Goal: Check status: Check status

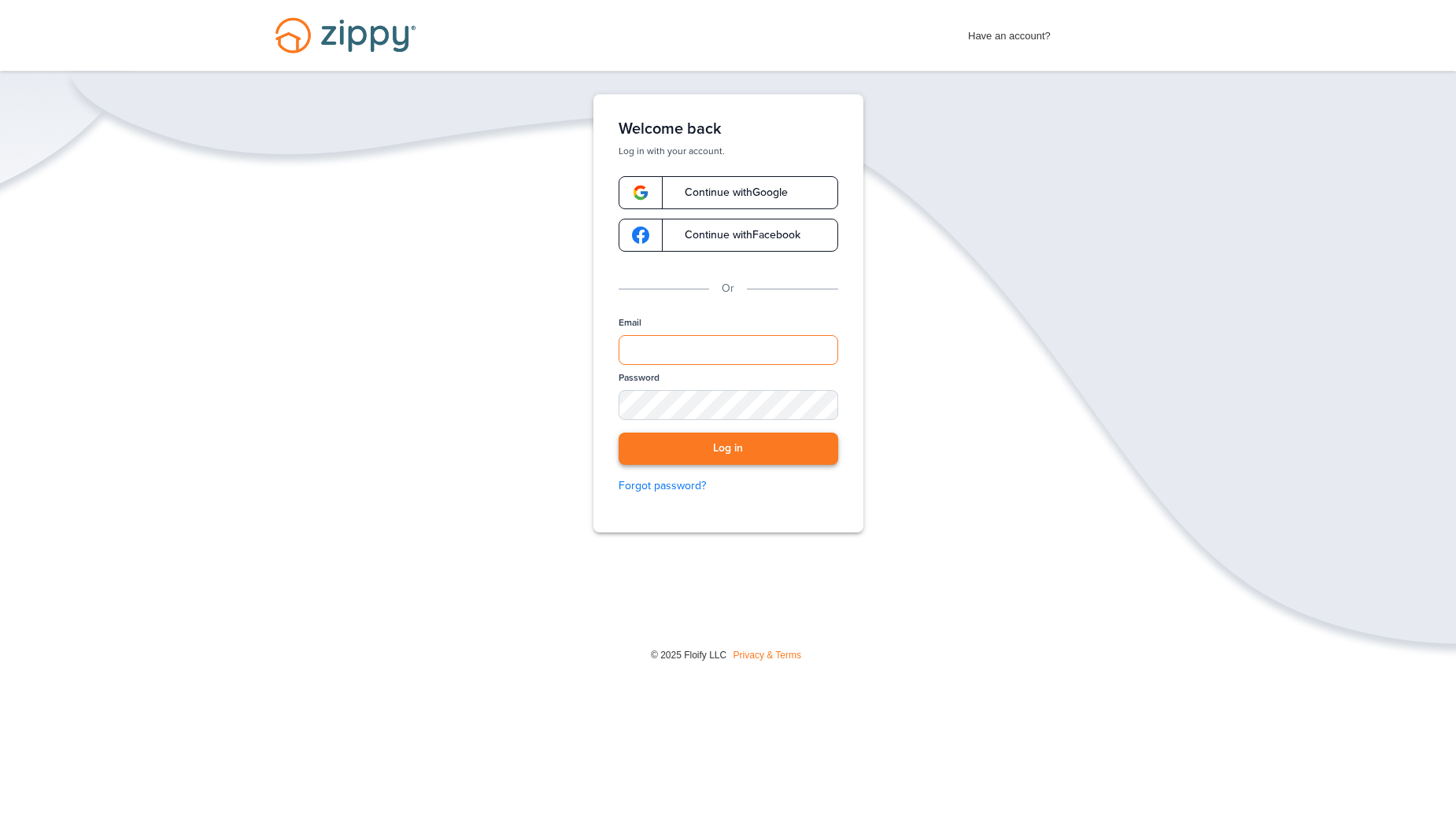
type input "**********"
click at [719, 448] on button "Log in" at bounding box center [728, 448] width 220 height 32
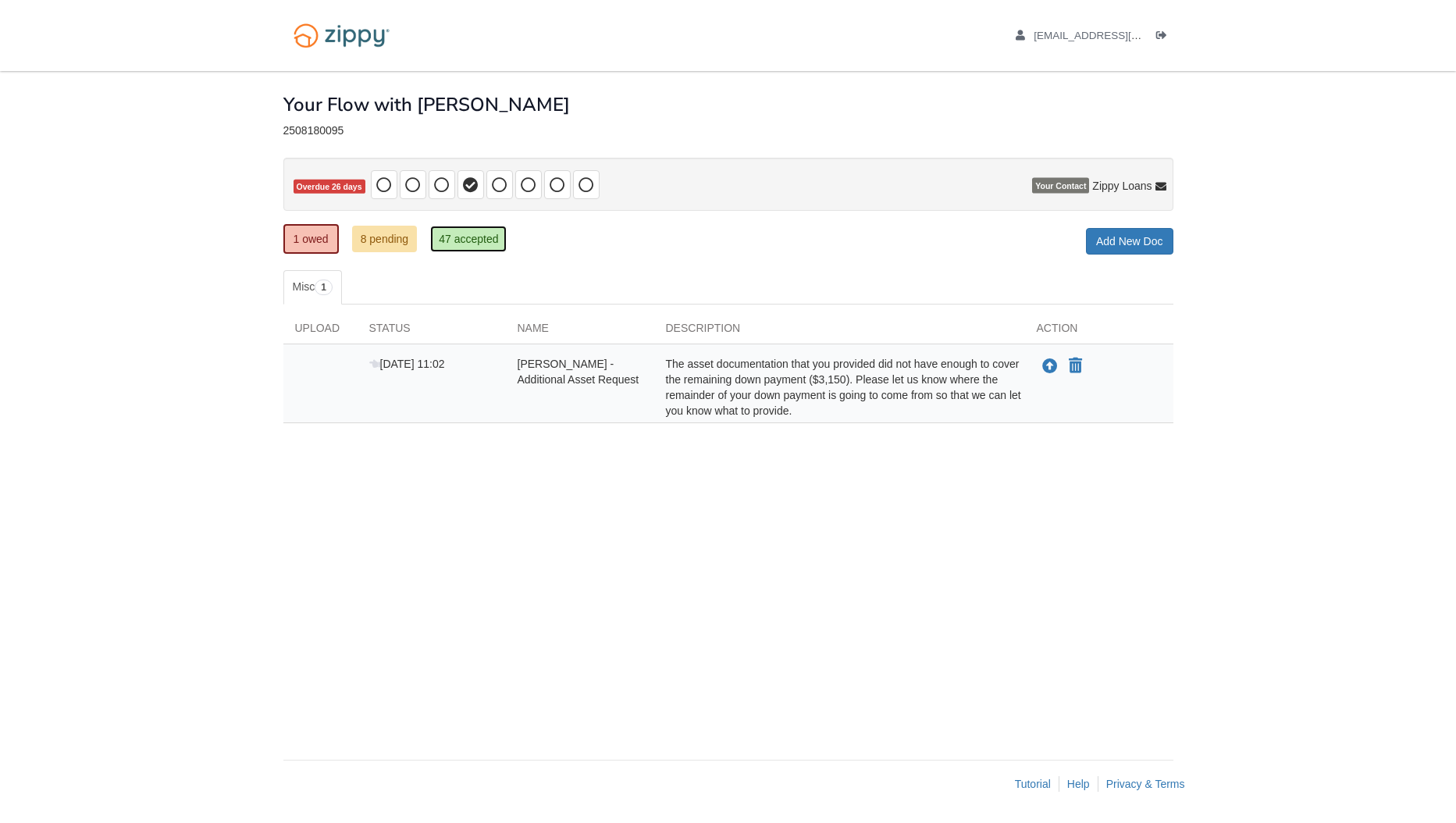
click at [464, 241] on link "47 accepted" at bounding box center [468, 239] width 77 height 27
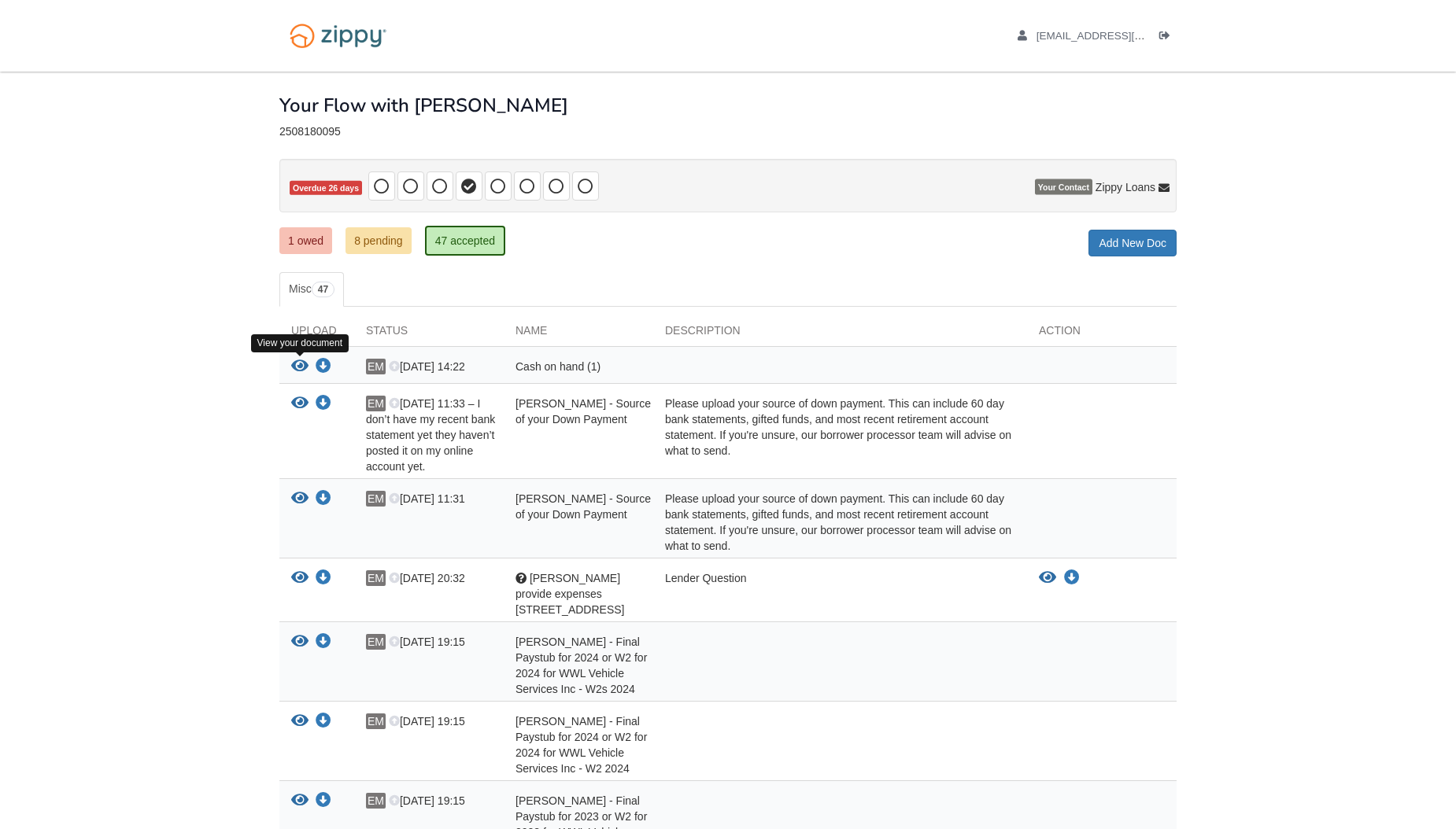
click at [304, 367] on icon "View Cash on hand (1)" at bounding box center [299, 366] width 17 height 16
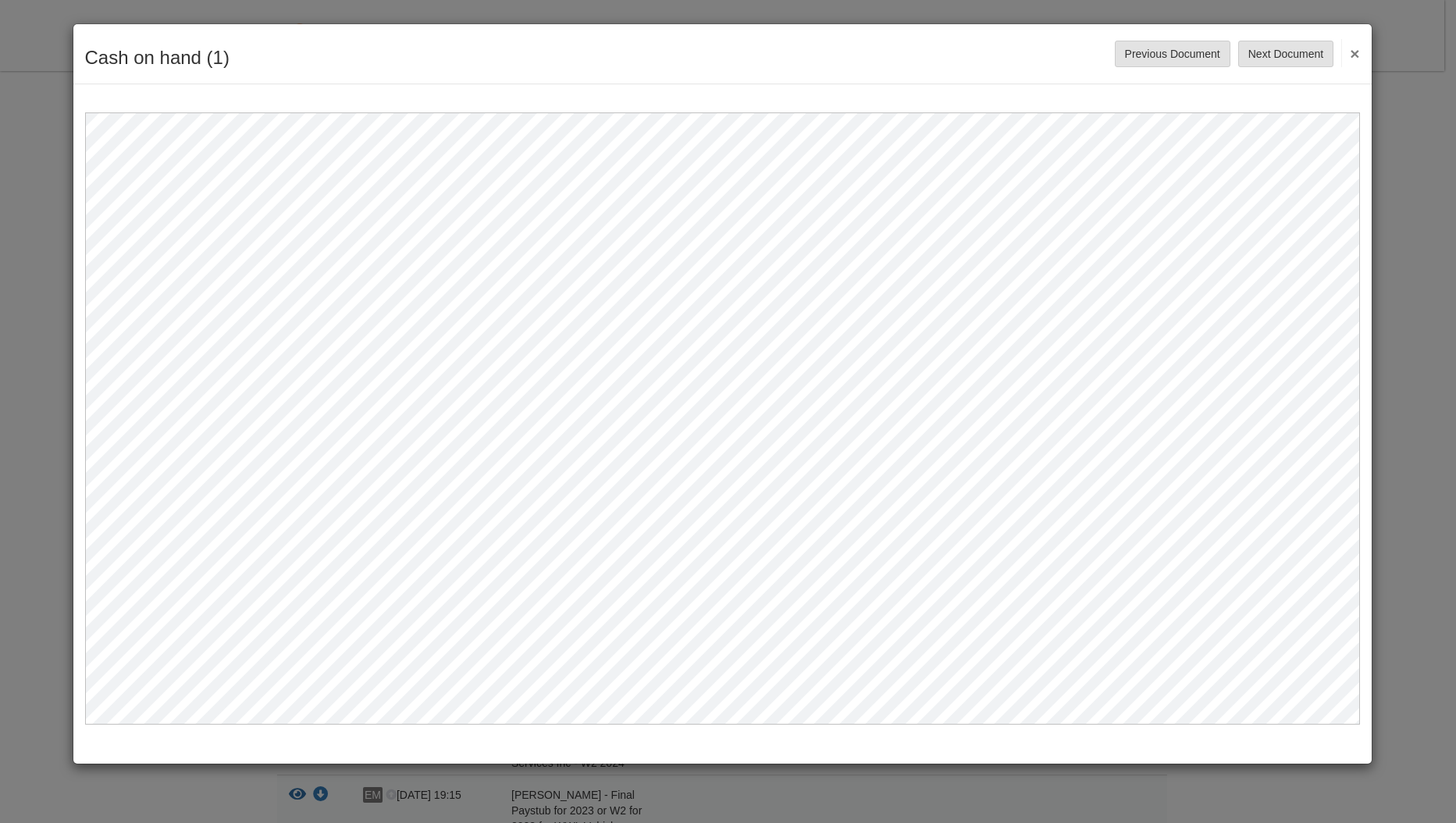
click at [1352, 53] on button "×" at bounding box center [1349, 52] width 18 height 28
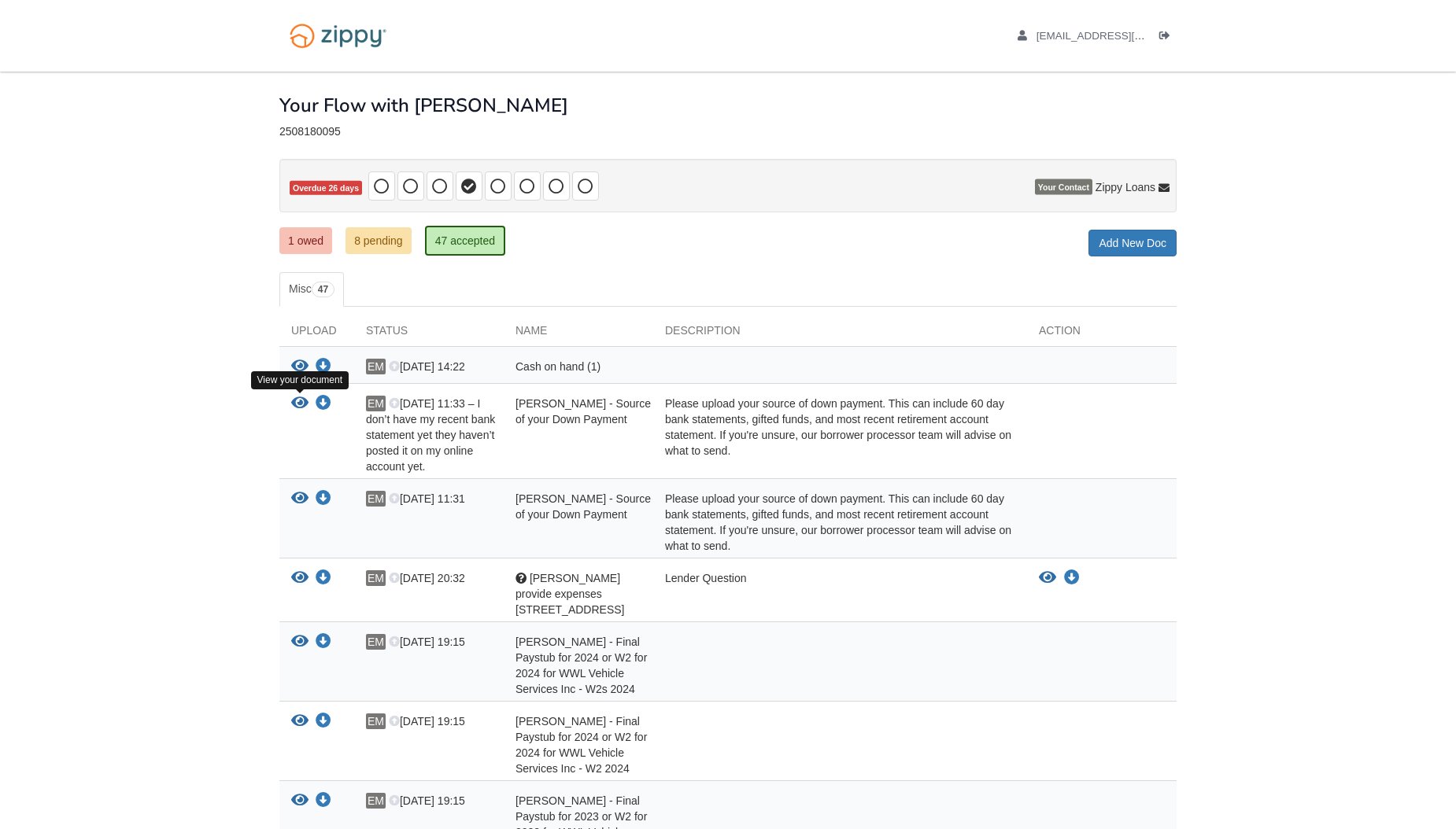
click at [299, 407] on icon "View Edward Olivares - Source of your Down Payment" at bounding box center [299, 403] width 17 height 16
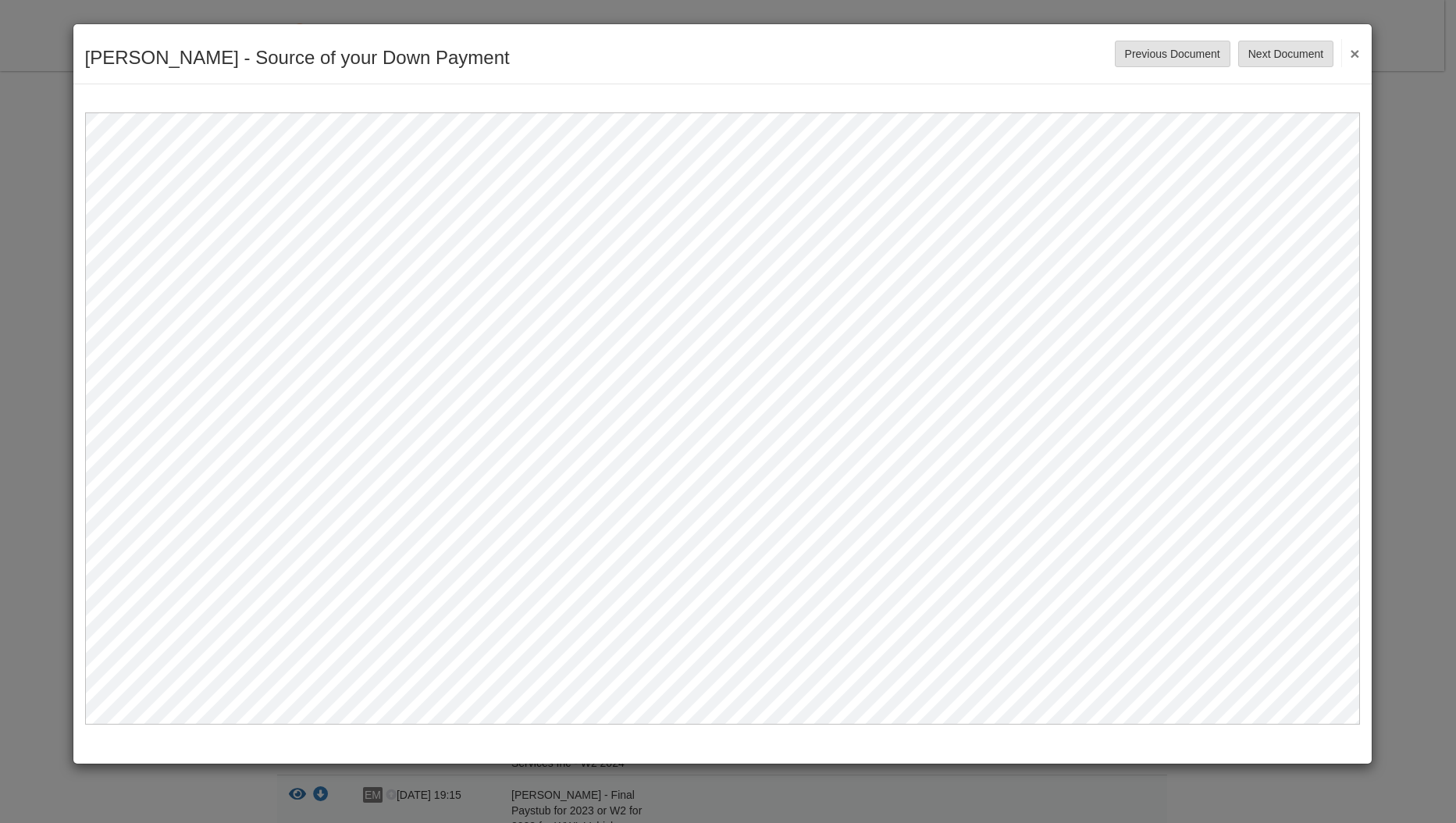
click at [1355, 51] on button "×" at bounding box center [1349, 52] width 18 height 28
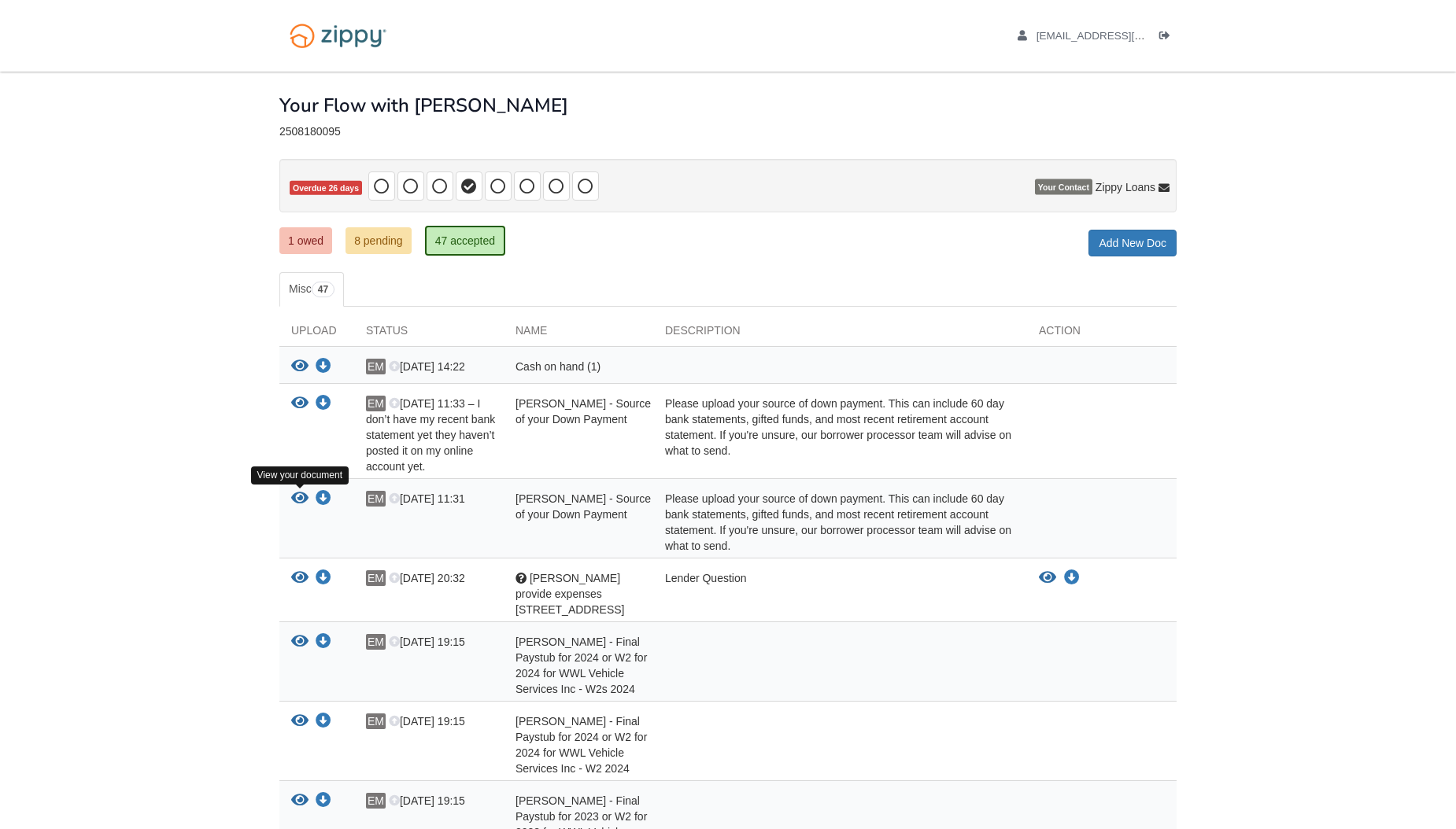
click at [304, 499] on icon "View Ernesto Munoz - Source of your Down Payment" at bounding box center [299, 498] width 17 height 16
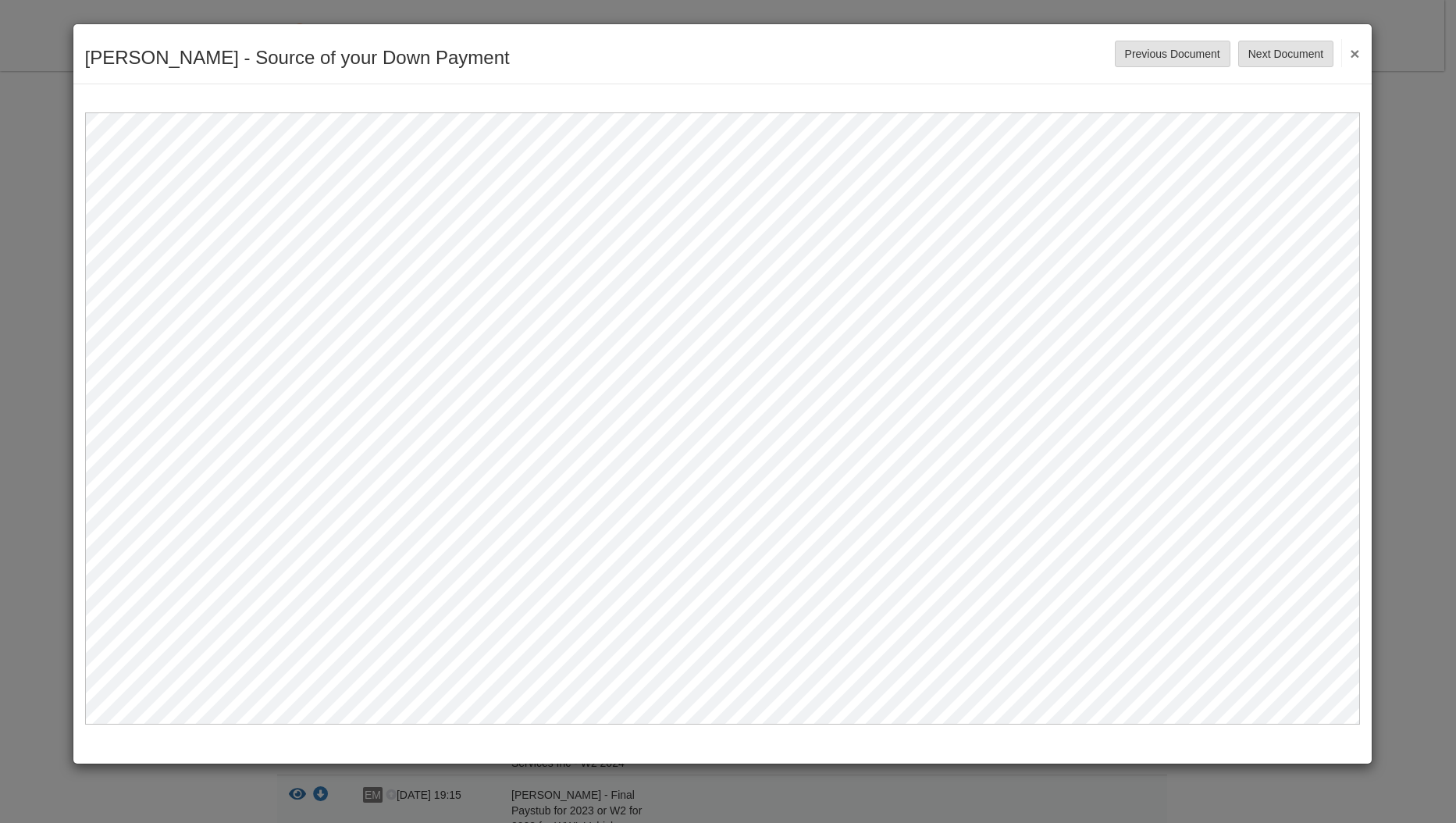
click at [1355, 49] on button "×" at bounding box center [1349, 52] width 18 height 28
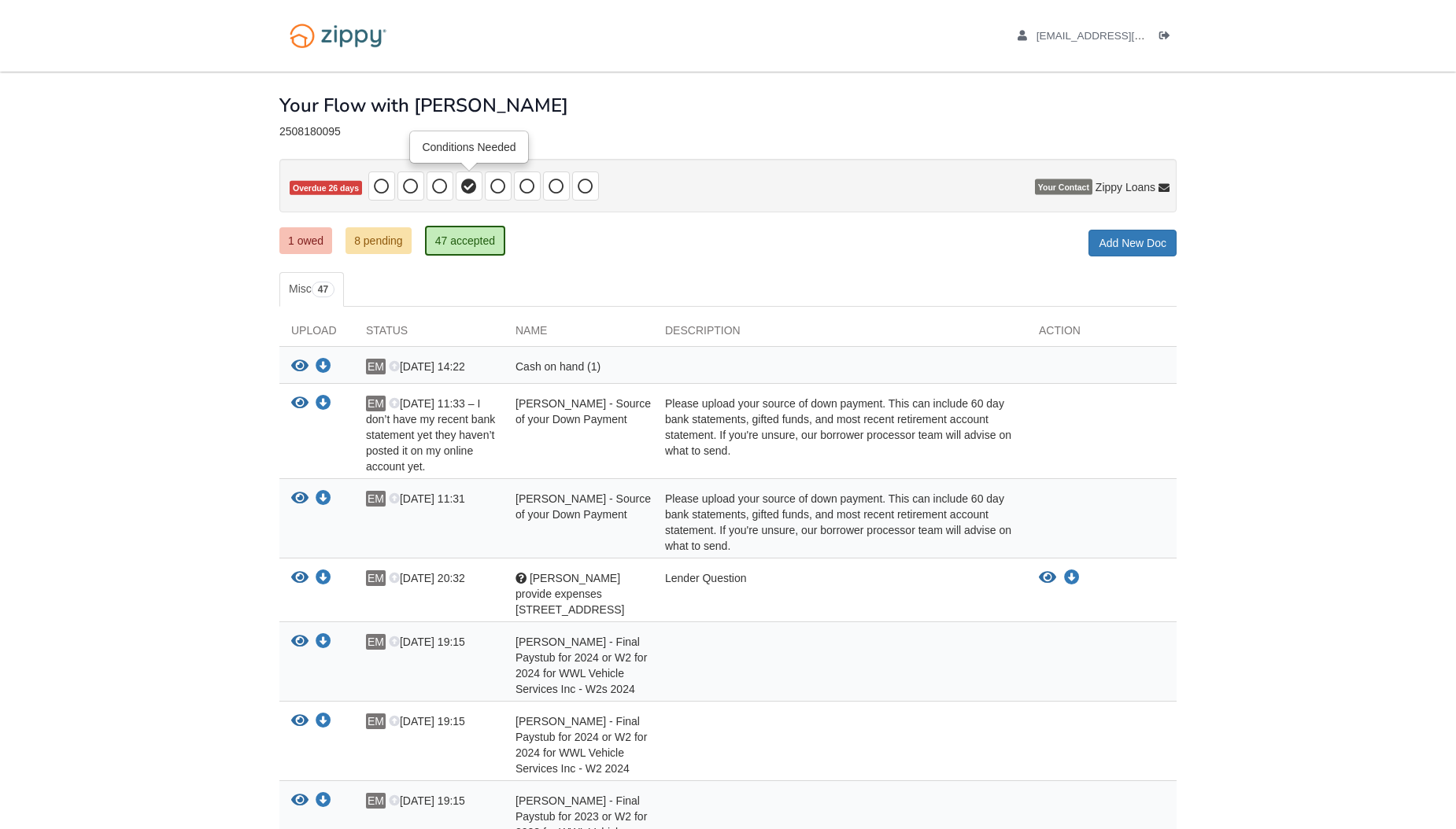
click at [474, 180] on icon at bounding box center [469, 186] width 16 height 16
click at [499, 185] on icon at bounding box center [498, 186] width 16 height 16
click at [436, 181] on icon at bounding box center [439, 186] width 16 height 16
click at [409, 180] on icon at bounding box center [410, 186] width 16 height 16
click at [1164, 31] on icon "Log out" at bounding box center [1164, 36] width 11 height 11
